Goal: Find specific page/section

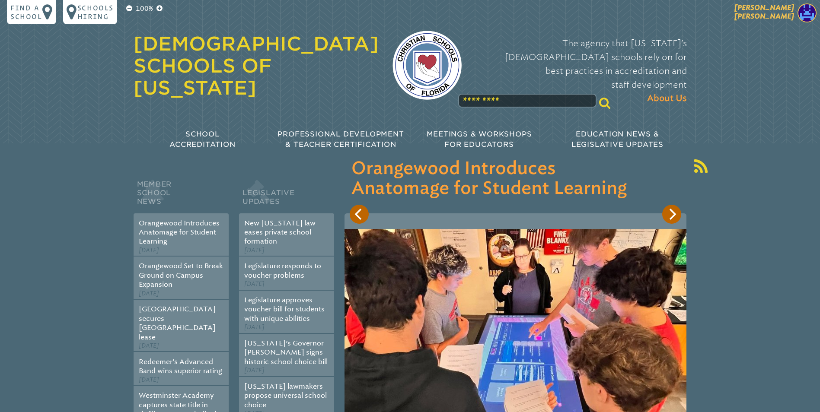
click at [802, 13] on img at bounding box center [807, 12] width 19 height 19
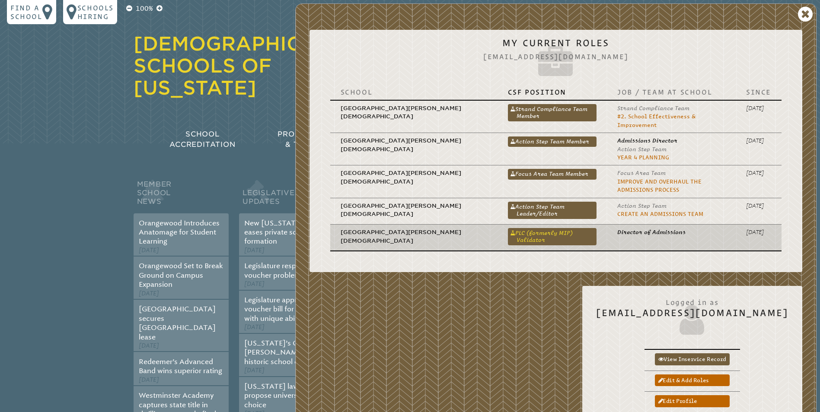
click at [508, 228] on link "PLC (formerly MIP) Validator" at bounding box center [552, 236] width 89 height 17
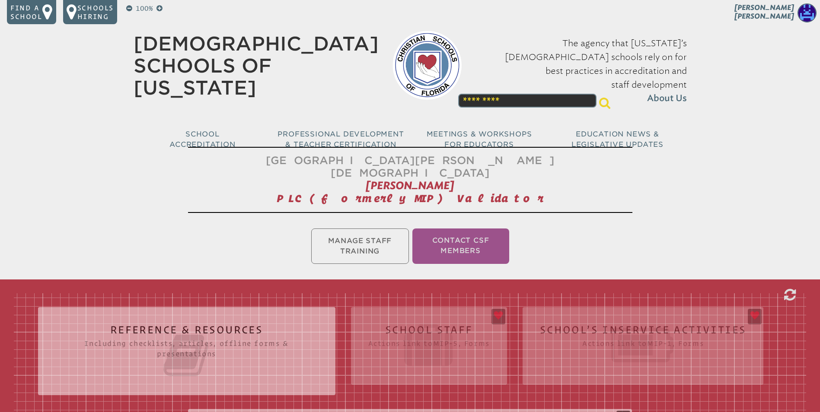
click at [754, 304] on div "Reference & Resources Including checklists, articles, offline forms & presentat…" at bounding box center [410, 398] width 793 height 208
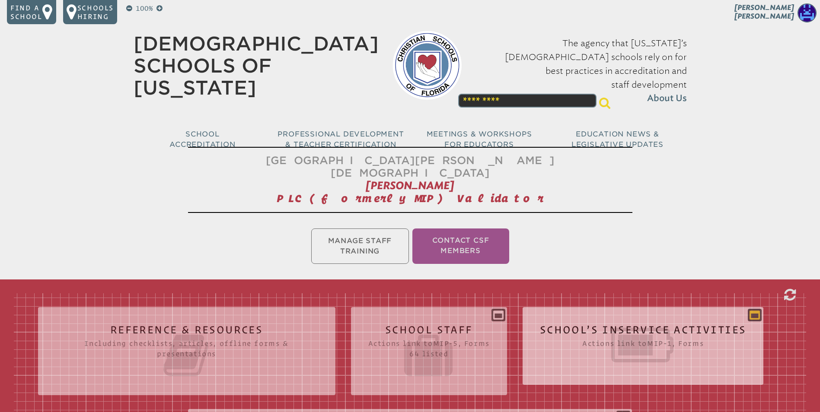
click at [752, 310] on icon at bounding box center [755, 315] width 10 height 10
click at [755, 314] on div "School’s Inservice Activities Actions link to mip-1 , Forms Status Year # Title…" at bounding box center [643, 342] width 241 height 57
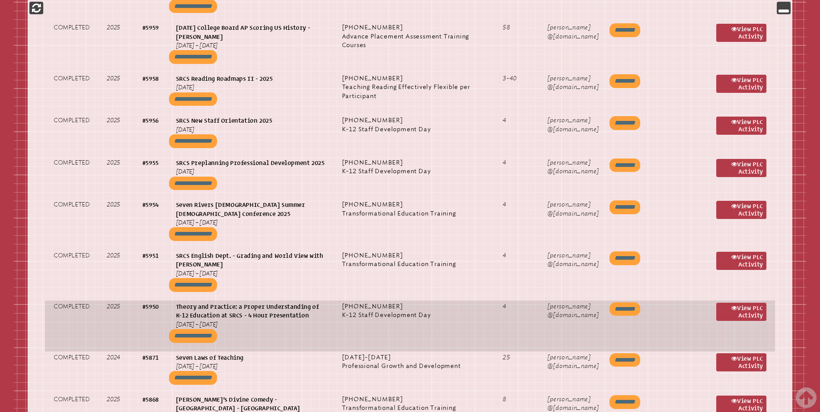
scroll to position [778, 0]
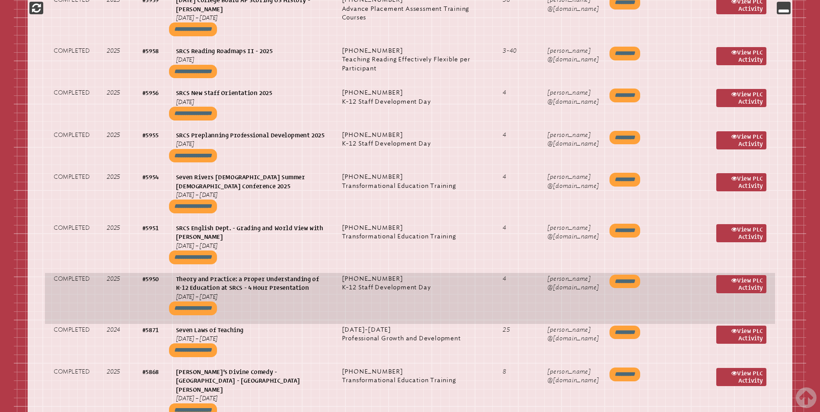
click at [190, 302] on input "**********" at bounding box center [193, 309] width 48 height 14
